Goal: Transaction & Acquisition: Book appointment/travel/reservation

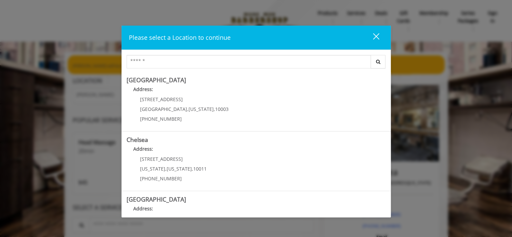
click at [374, 41] on div "close" at bounding box center [372, 38] width 13 height 10
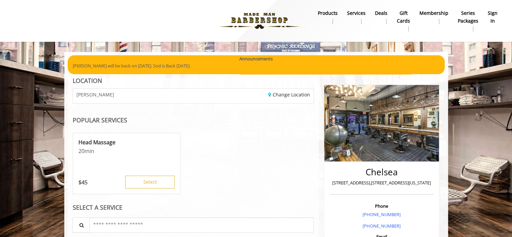
click at [490, 22] on b "sign in" at bounding box center [493, 16] width 10 height 15
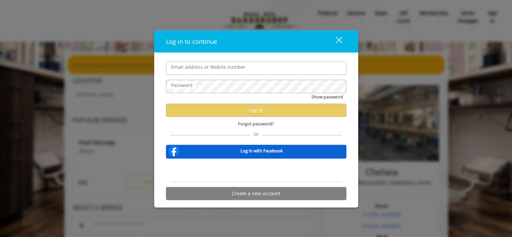
type input "**********"
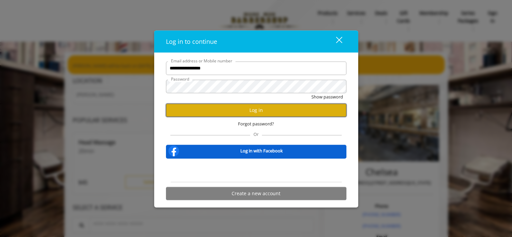
click at [270, 110] on button "Log in" at bounding box center [256, 109] width 181 height 13
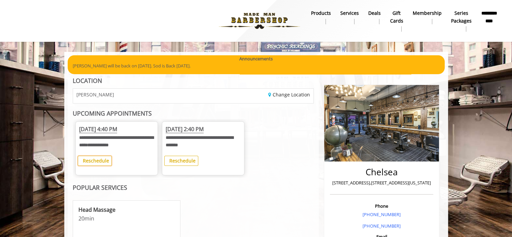
click at [108, 165] on button "Reschedule" at bounding box center [95, 161] width 34 height 10
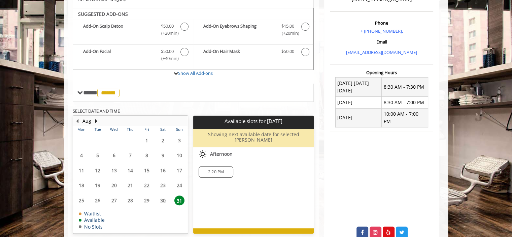
scroll to position [212, 0]
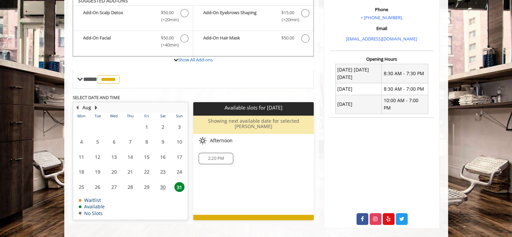
click at [97, 104] on button "Next Month" at bounding box center [96, 107] width 5 height 7
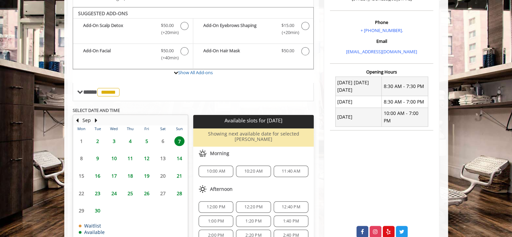
scroll to position [198, 0]
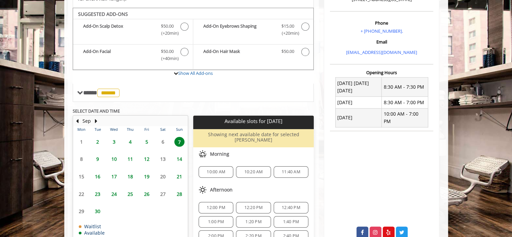
click at [96, 137] on span "2" at bounding box center [98, 142] width 10 height 10
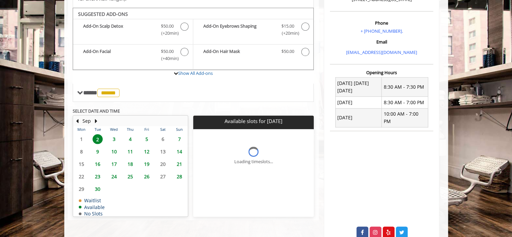
scroll to position [212, 0]
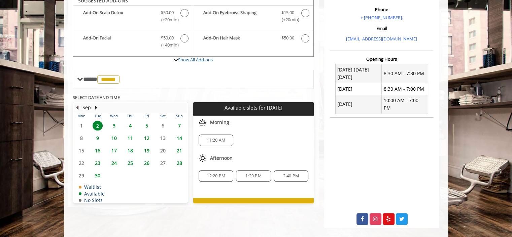
click at [76, 104] on button "Previous Month" at bounding box center [77, 107] width 5 height 7
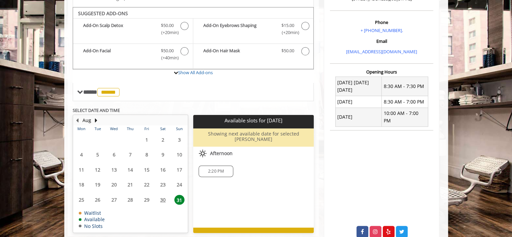
scroll to position [198, 0]
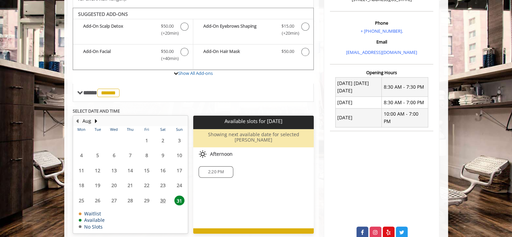
click at [219, 169] on span "2:20 PM" at bounding box center [216, 171] width 16 height 5
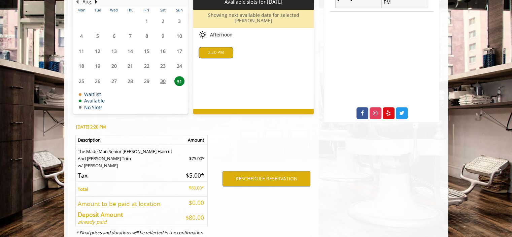
scroll to position [330, 0]
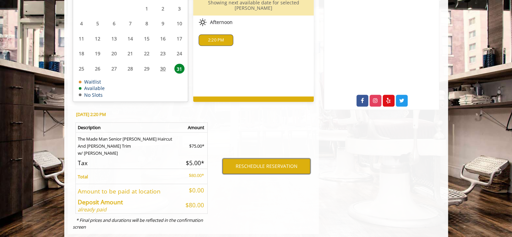
click at [233, 158] on button "RESCHEDULE RESERVATION" at bounding box center [267, 165] width 88 height 15
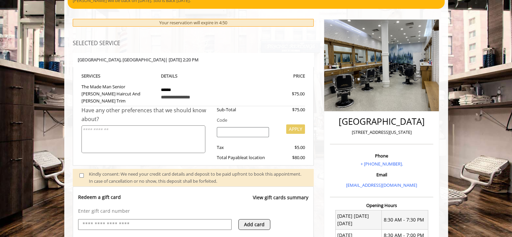
scroll to position [181, 0]
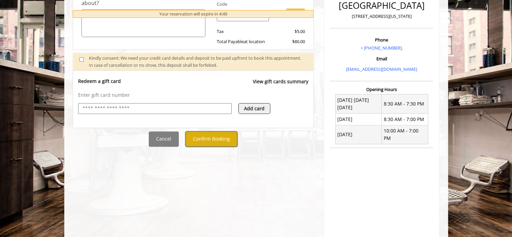
click at [224, 134] on button "Confirm Booking" at bounding box center [212, 138] width 52 height 15
